Goal: Task Accomplishment & Management: Manage account settings

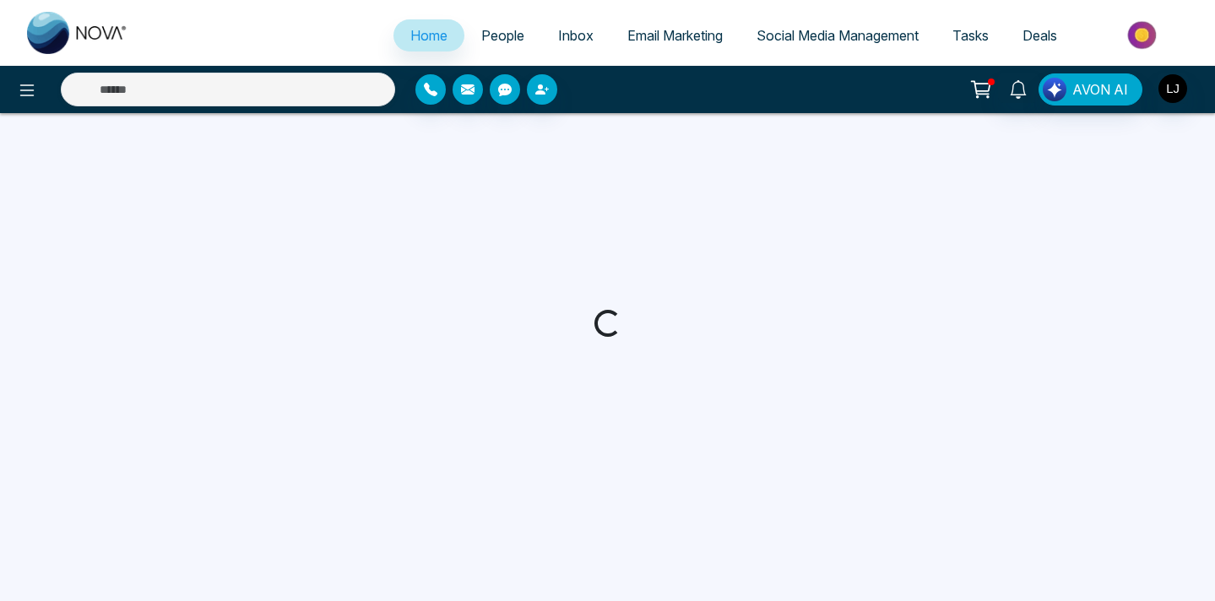
select select "*"
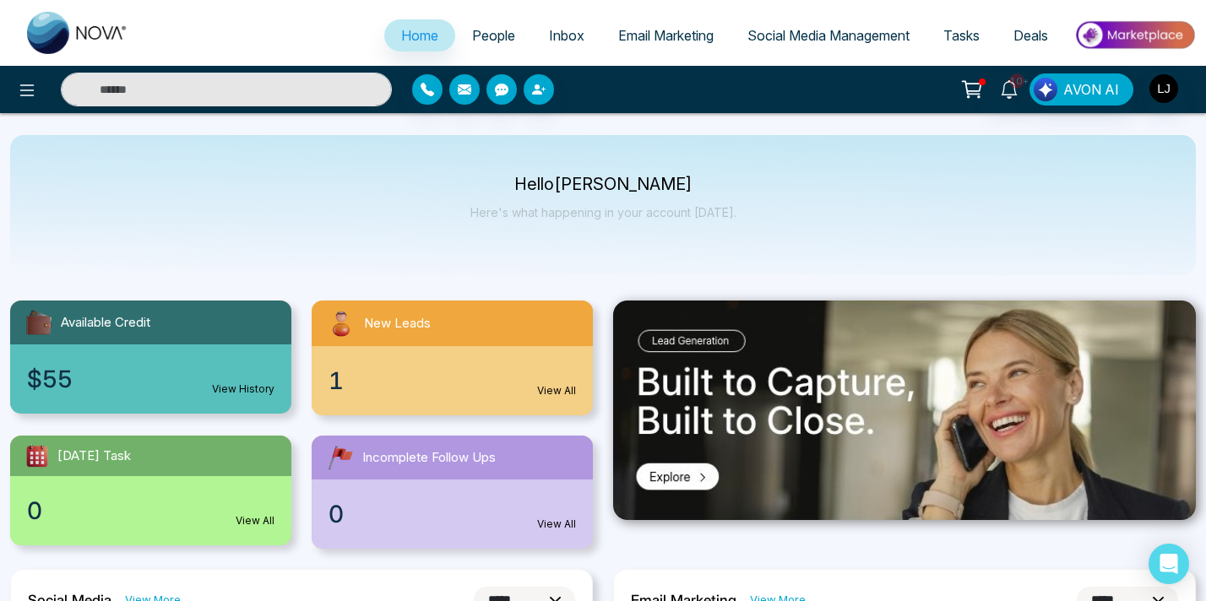
click at [756, 73] on div "10+ AVON AI" at bounding box center [603, 90] width 1206 height 34
click at [794, 33] on span "Social Media Management" at bounding box center [829, 35] width 162 height 17
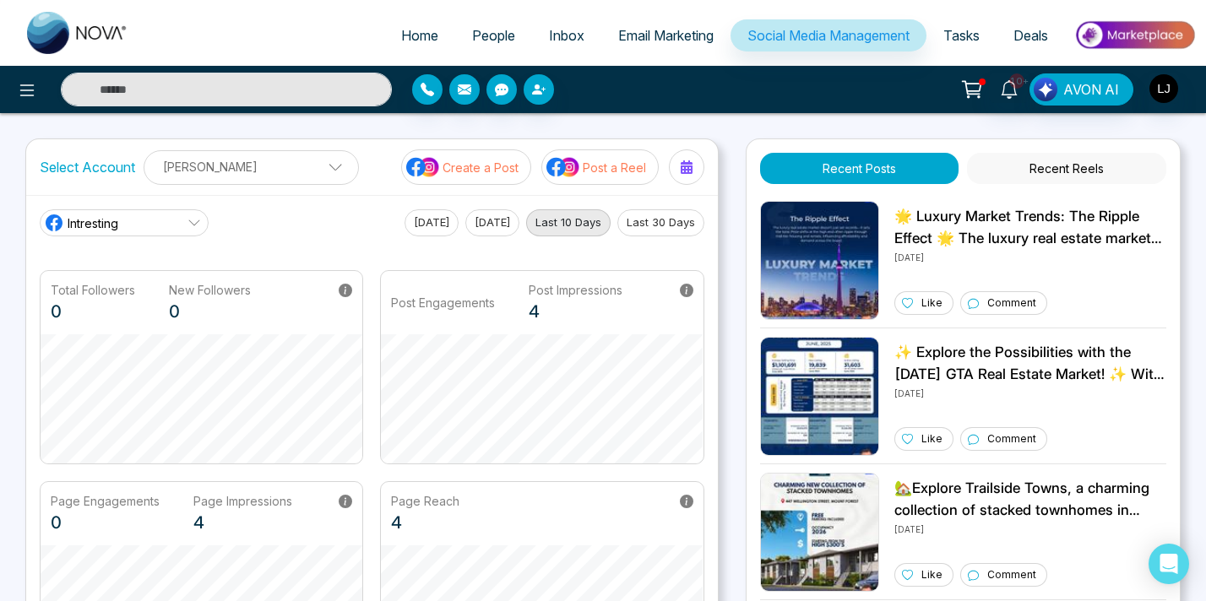
click at [297, 185] on div "Select Account Lokesh Joshi Lokesh Joshi Add Social Accounts Create a Post Post…" at bounding box center [372, 167] width 692 height 56
click at [122, 214] on link "Intresting" at bounding box center [124, 222] width 169 height 27
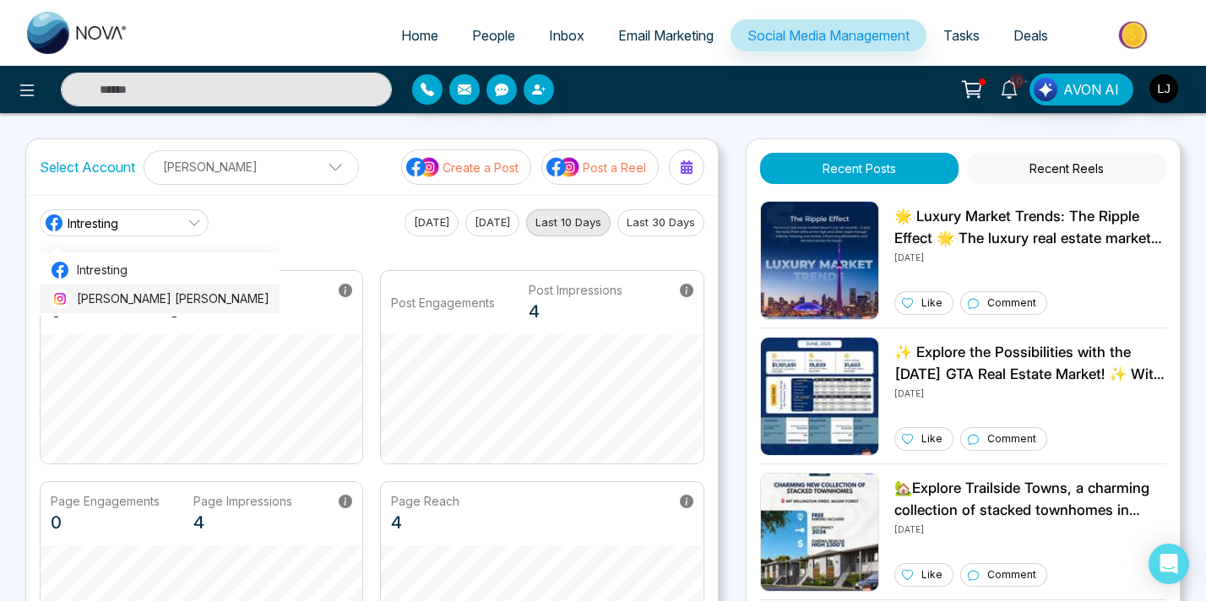
click at [117, 303] on span "Lokesh Avinash Joshi" at bounding box center [173, 299] width 193 height 19
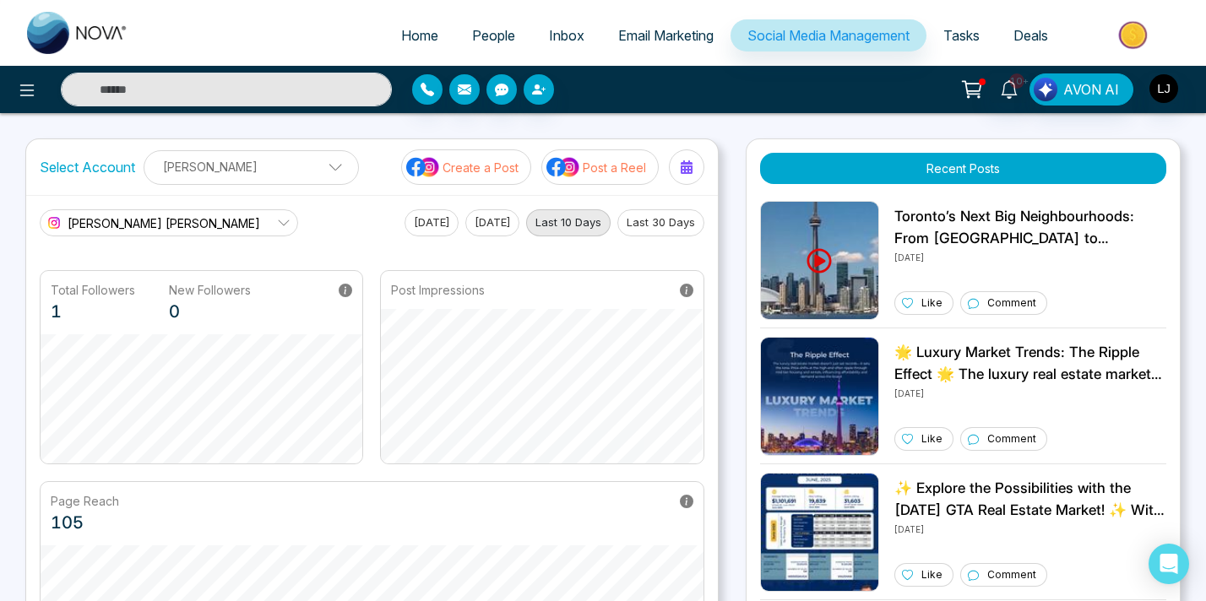
click at [652, 226] on button "Last 30 Days" at bounding box center [660, 222] width 87 height 27
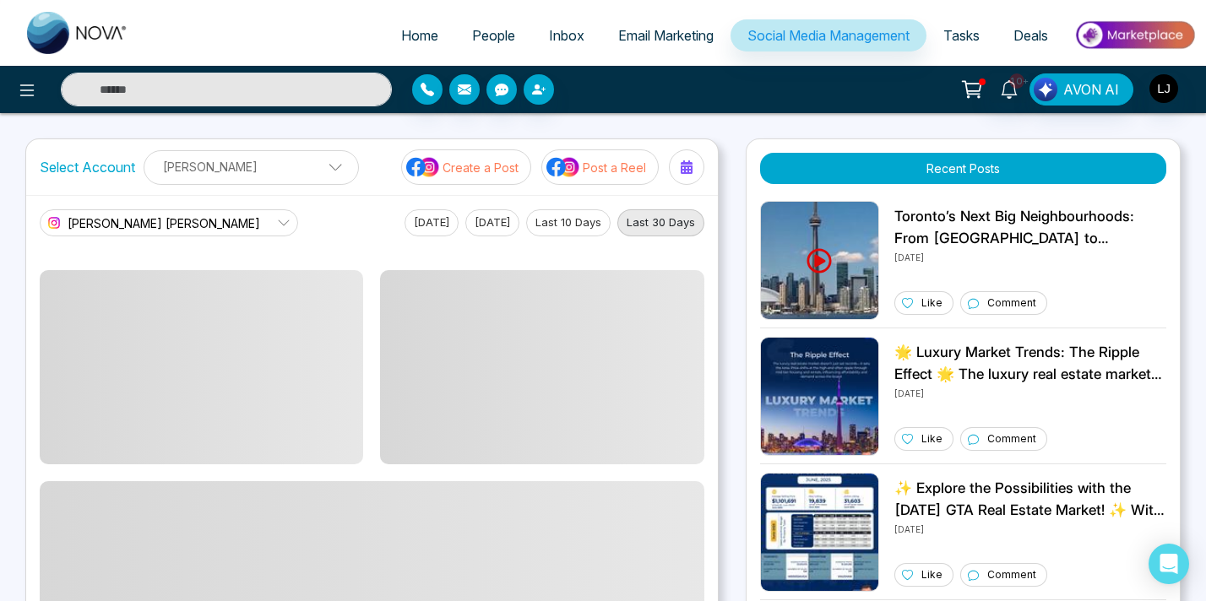
click at [334, 231] on div "Lokesh Avinash Joshi Intresting Lokesh Avinash Joshi Today Yesterday Last 10 Da…" at bounding box center [372, 222] width 665 height 27
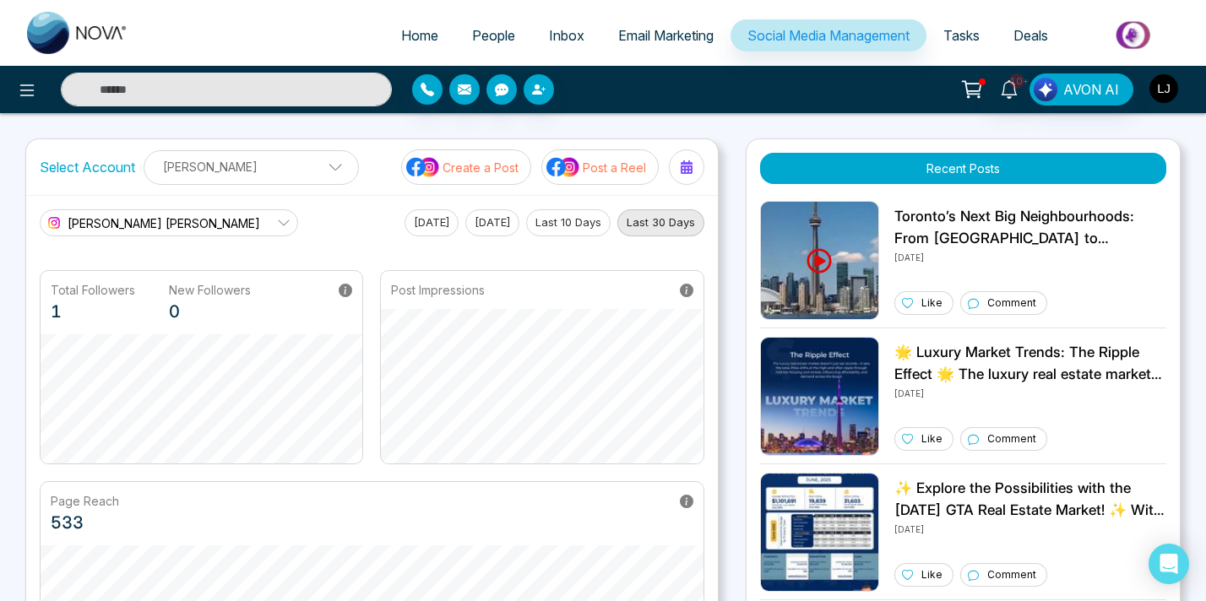
click at [1161, 90] on img "button" at bounding box center [1164, 88] width 29 height 29
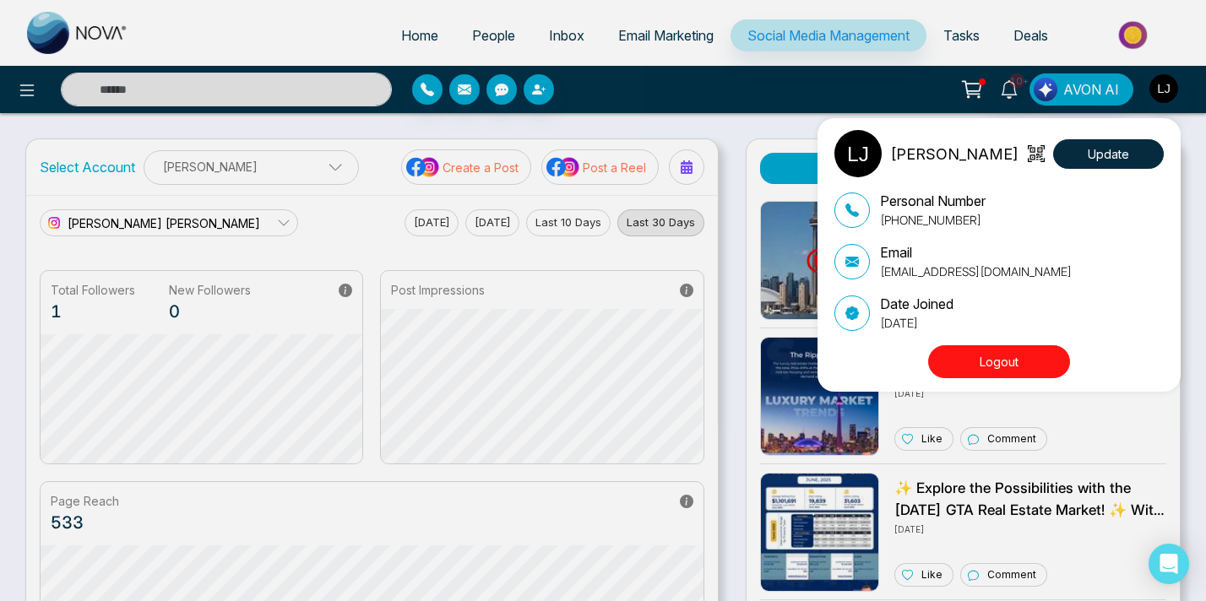
click at [1015, 363] on button "Logout" at bounding box center [999, 361] width 142 height 33
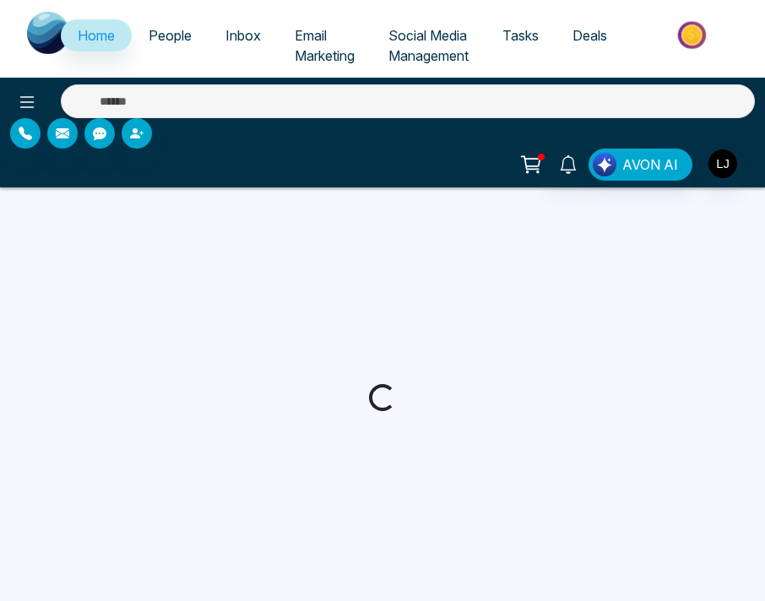
select select "*"
